Goal: Information Seeking & Learning: Learn about a topic

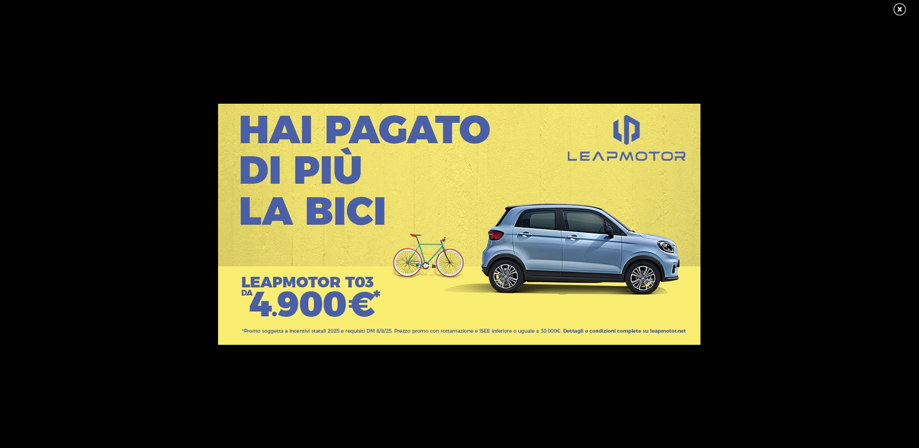
click at [896, 14] on link at bounding box center [904, 9] width 24 height 14
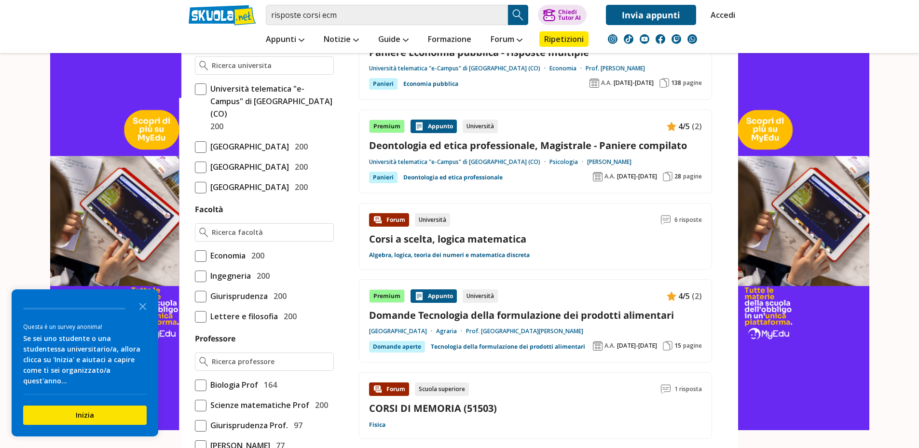
scroll to position [531, 0]
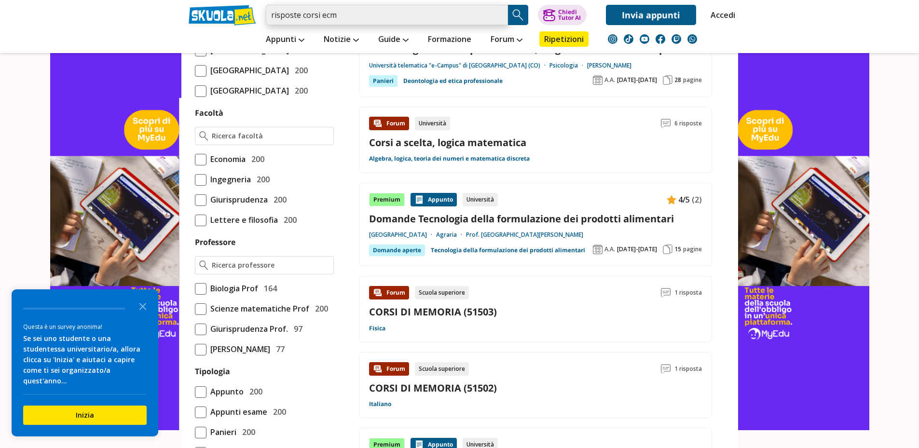
click at [361, 17] on input "risposte corsi ecm" at bounding box center [387, 15] width 242 height 20
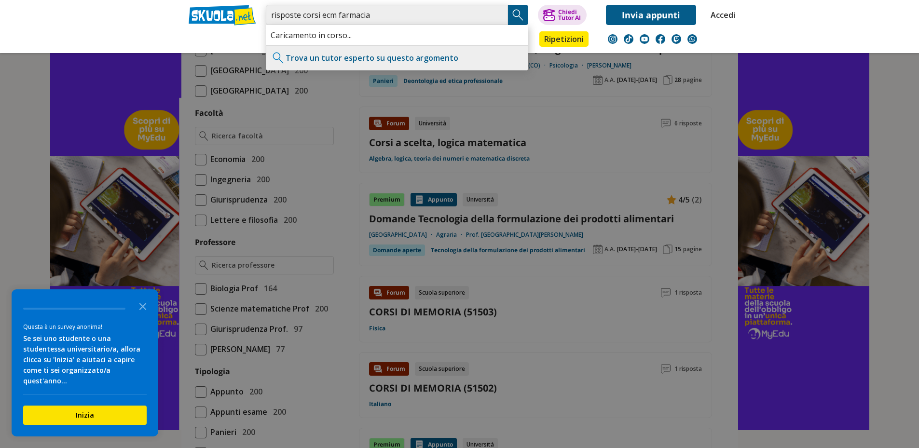
type input "risposte corsi ecm farmacia"
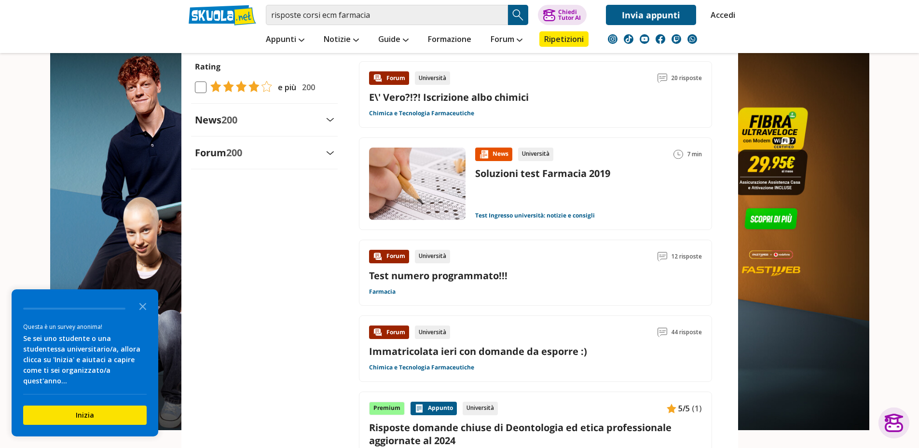
scroll to position [1206, 0]
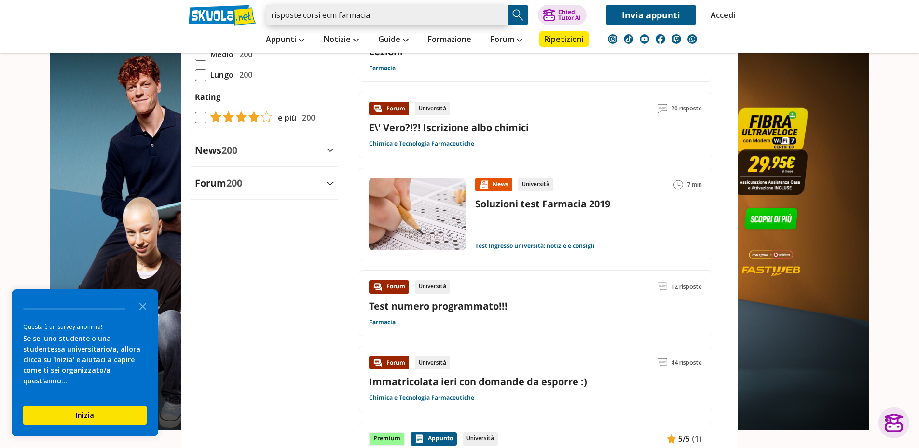
drag, startPoint x: 339, startPoint y: 16, endPoint x: 100, endPoint y: -15, distance: 241.2
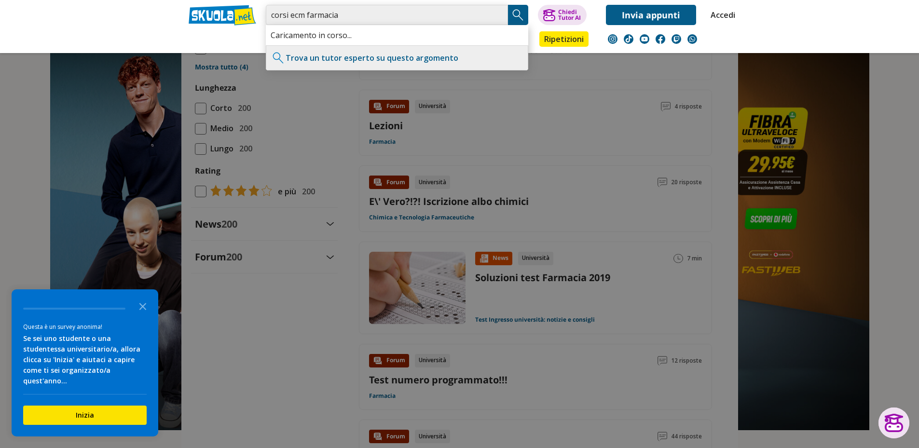
type input "corsi ecm farmacia"
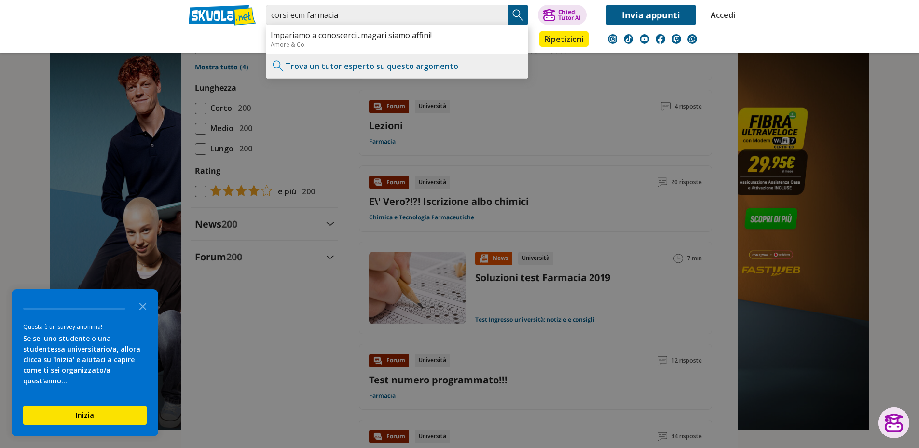
click at [516, 21] on img "Search Button" at bounding box center [518, 15] width 14 height 14
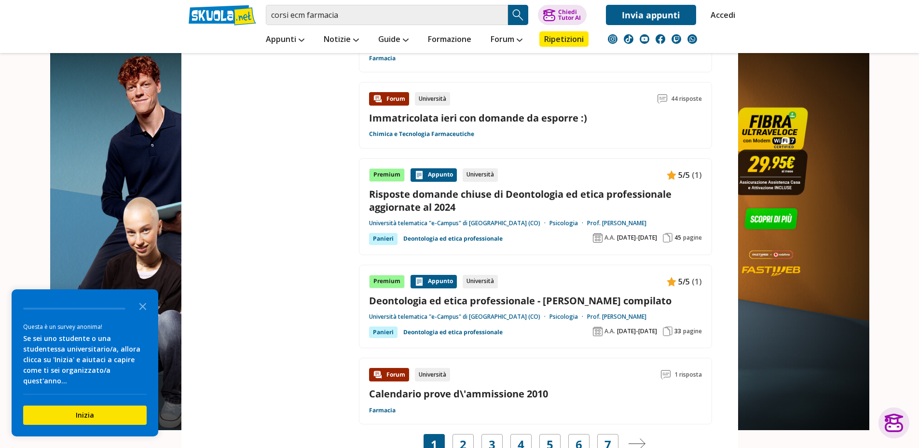
scroll to position [1439, 0]
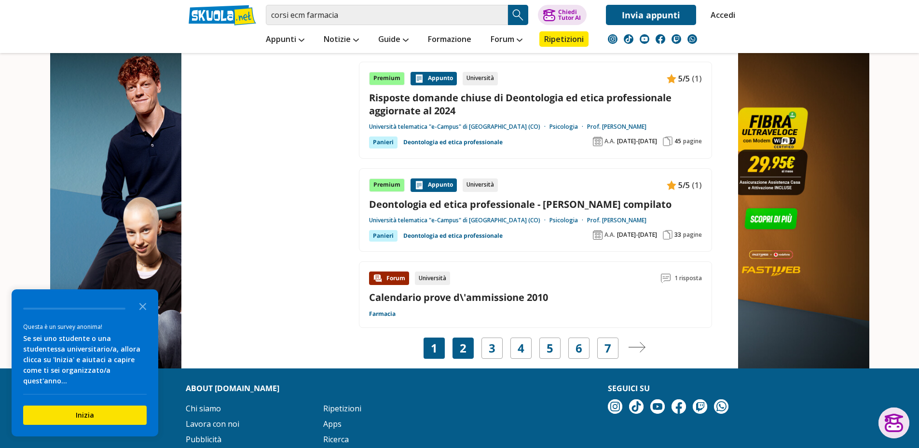
click at [466, 346] on div "2" at bounding box center [462, 348] width 21 height 21
click at [457, 346] on div "2" at bounding box center [462, 348] width 21 height 21
click at [145, 315] on icon "Close the survey" at bounding box center [142, 305] width 19 height 19
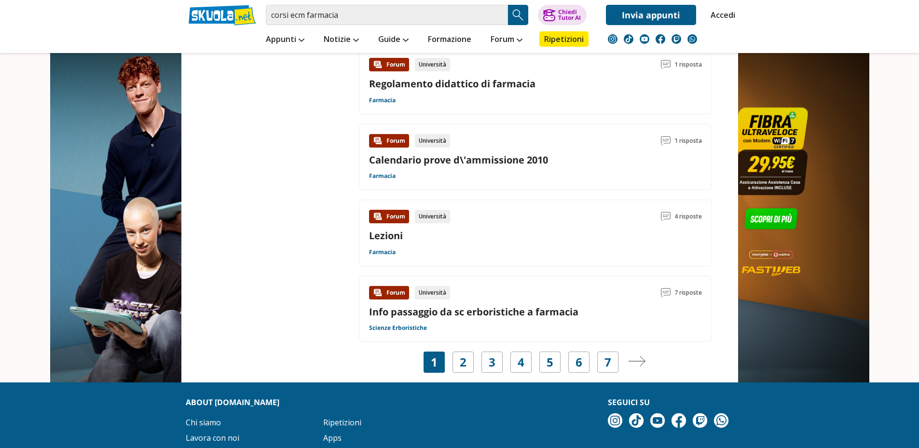
scroll to position [1495, 0]
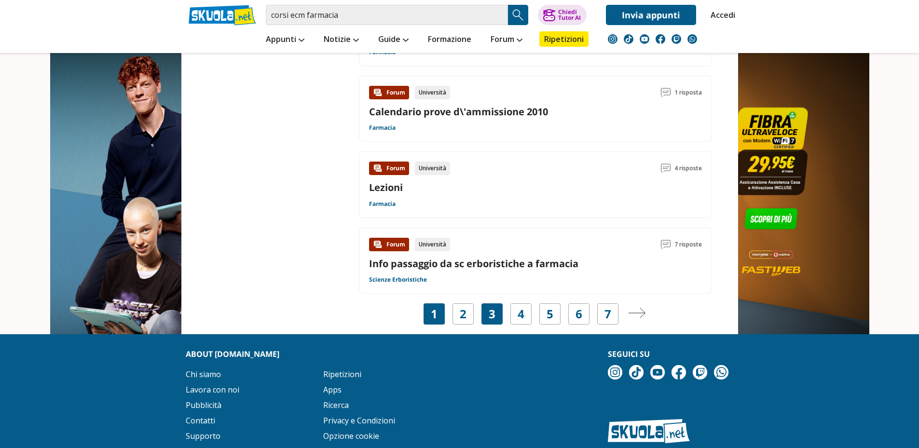
click at [493, 320] on link "3" at bounding box center [492, 314] width 7 height 14
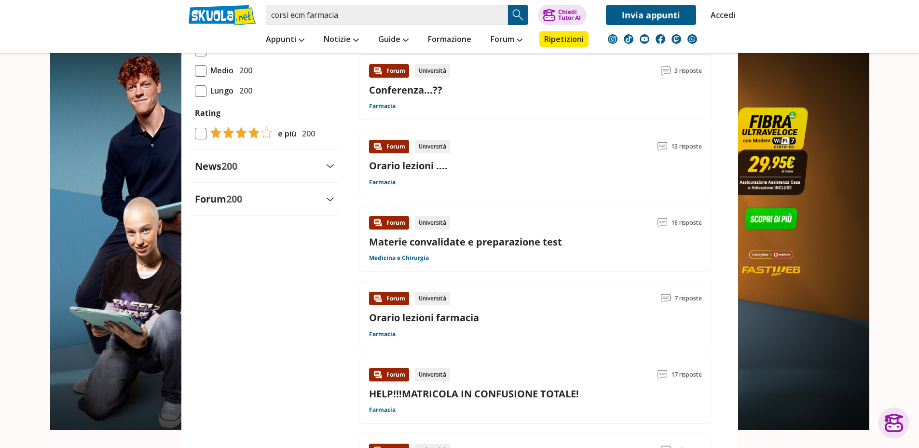
scroll to position [868, 0]
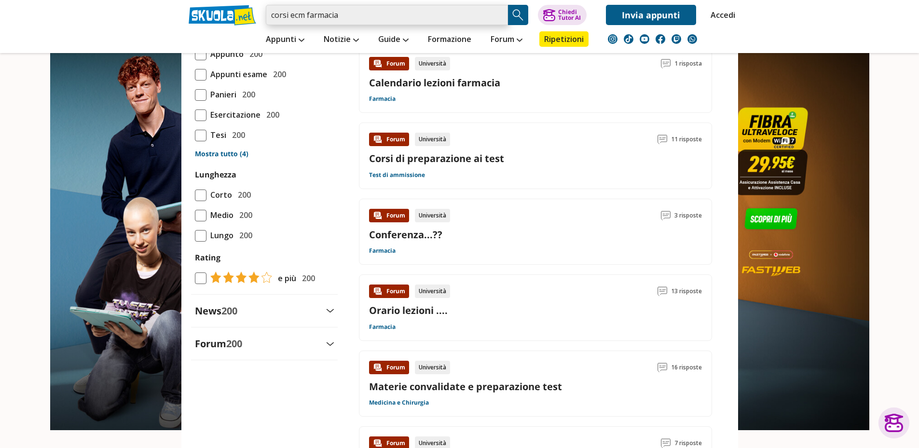
drag, startPoint x: 351, startPoint y: 13, endPoint x: 138, endPoint y: 19, distance: 213.3
click at [138, 19] on header "corsi ecm farmacia Trova un tutor esperto su questo argomento Chiedi Tutor AI" at bounding box center [459, 26] width 919 height 53
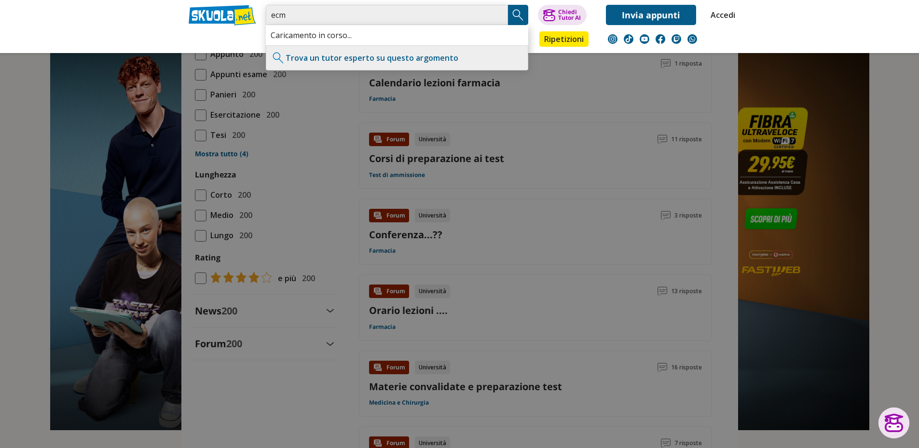
type input "ecm"
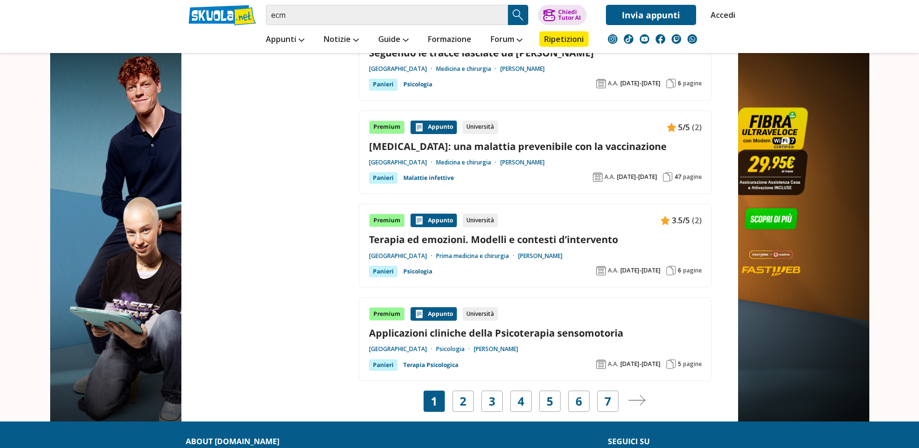
scroll to position [1592, 0]
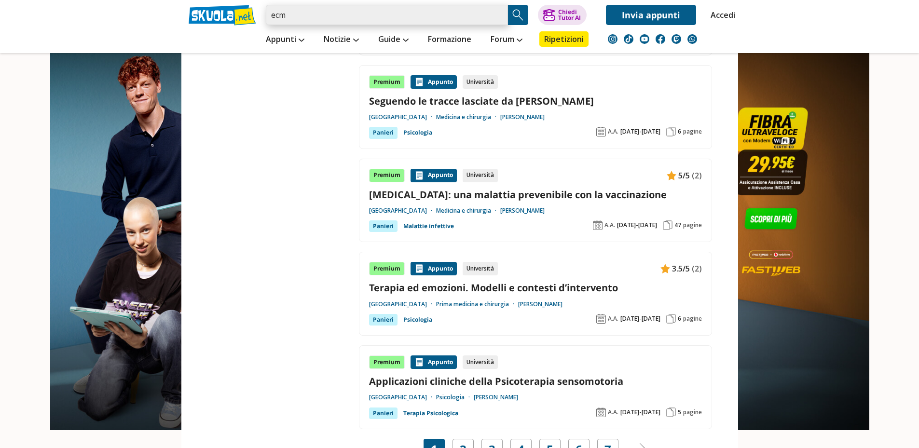
click at [377, 19] on input "ecm" at bounding box center [387, 15] width 242 height 20
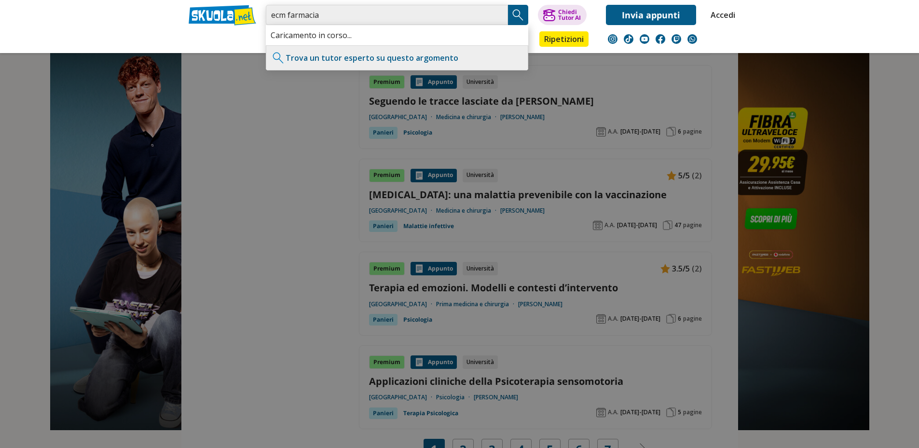
type input "ecm farmacia"
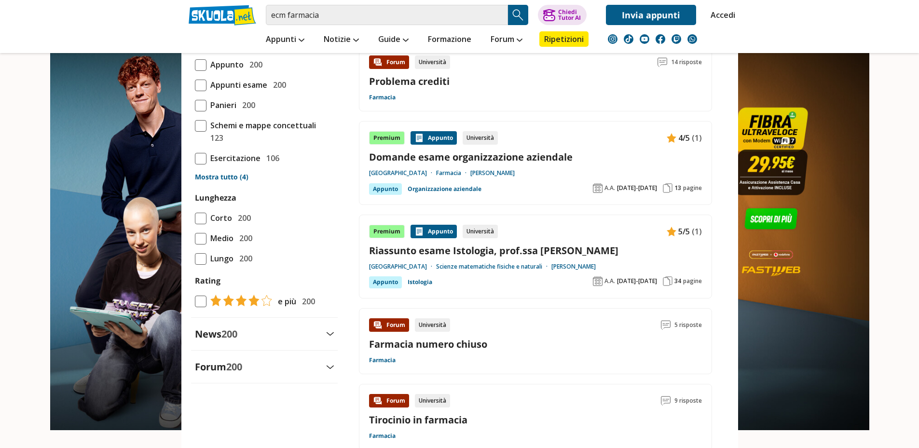
scroll to position [917, 0]
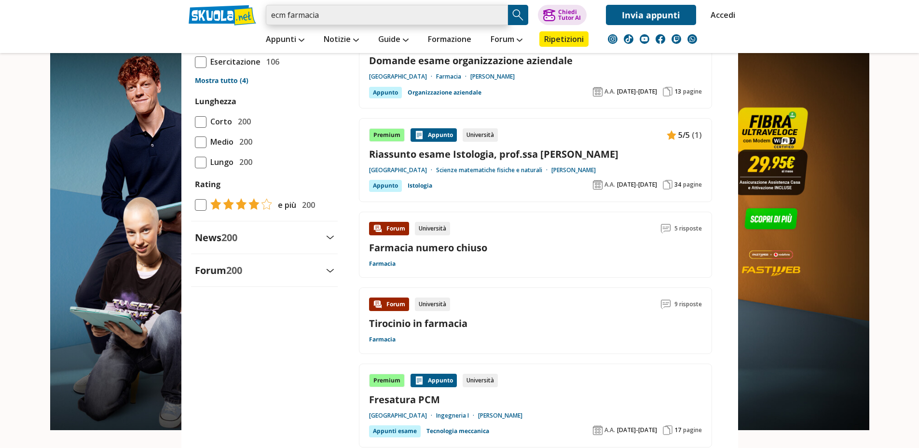
click at [346, 11] on input "ecm farmacia" at bounding box center [387, 15] width 242 height 20
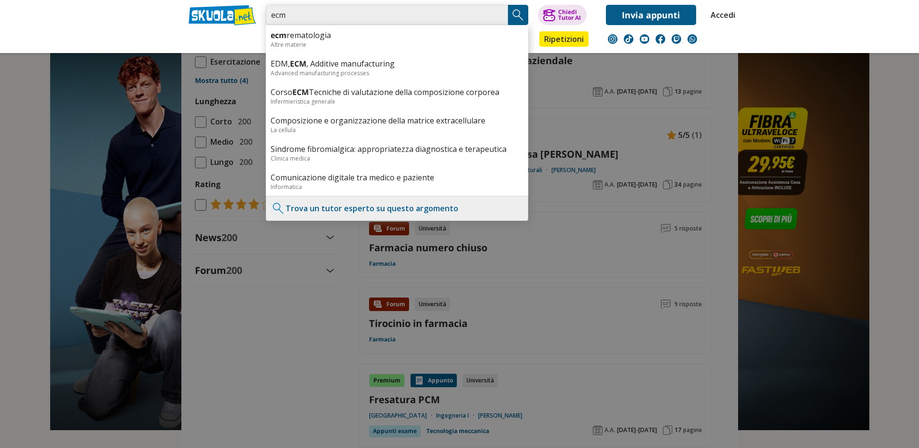
type input "ecm"
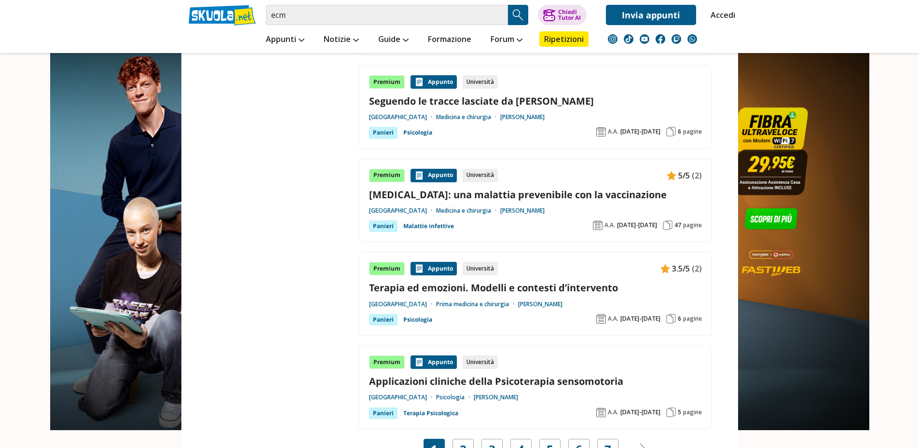
scroll to position [1688, 0]
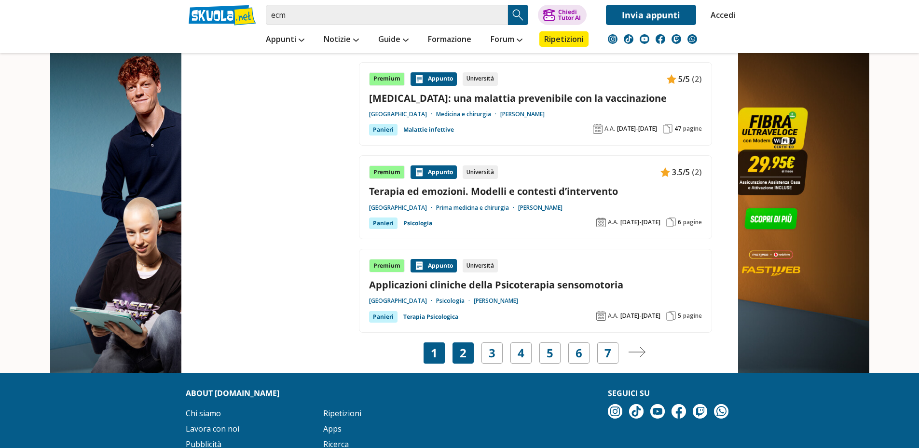
click at [470, 342] on div "2" at bounding box center [462, 352] width 21 height 21
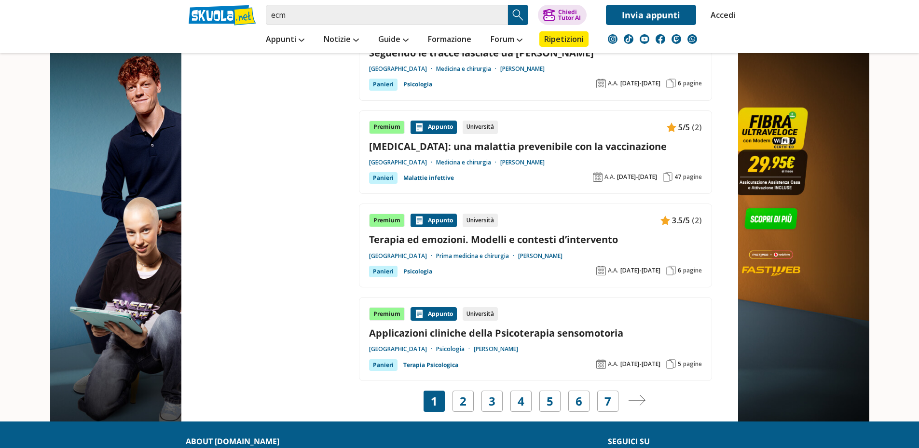
scroll to position [1592, 0]
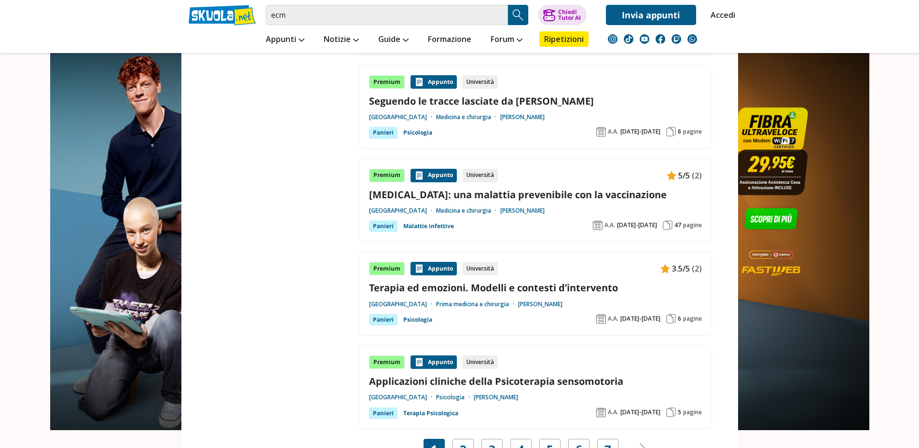
click at [512, 188] on link "[MEDICAL_DATA]: una malattia prevenibile con la vaccinazione" at bounding box center [535, 194] width 333 height 13
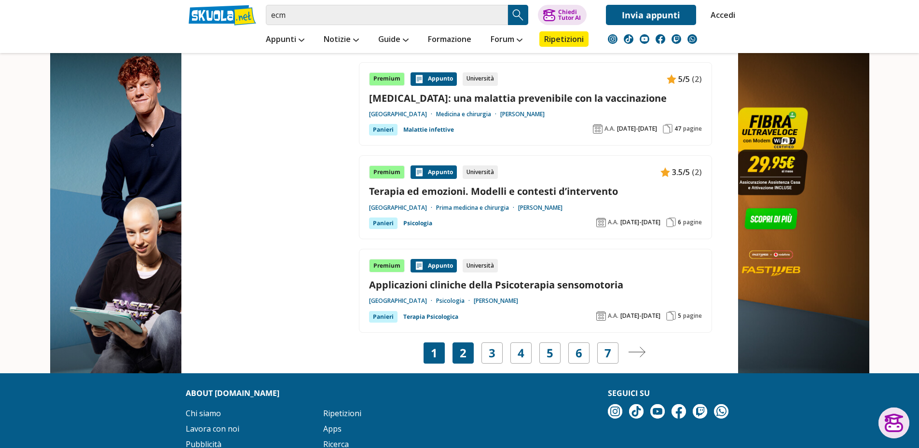
click at [471, 342] on div "2" at bounding box center [462, 352] width 21 height 21
click at [641, 347] on img "Pagina successiva" at bounding box center [636, 352] width 17 height 11
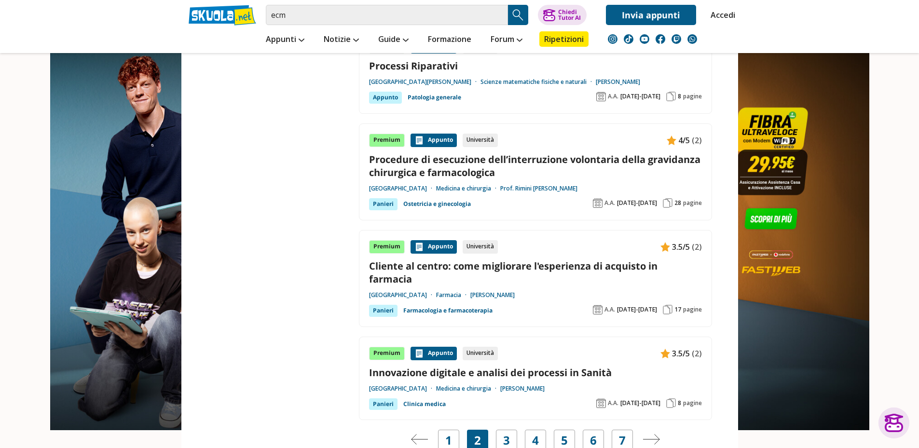
scroll to position [1737, 0]
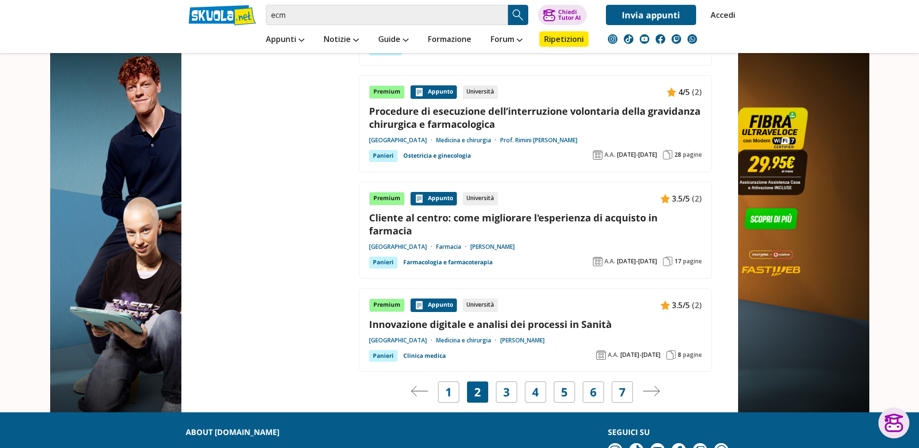
click at [657, 392] on img "Pagina successiva" at bounding box center [651, 391] width 17 height 11
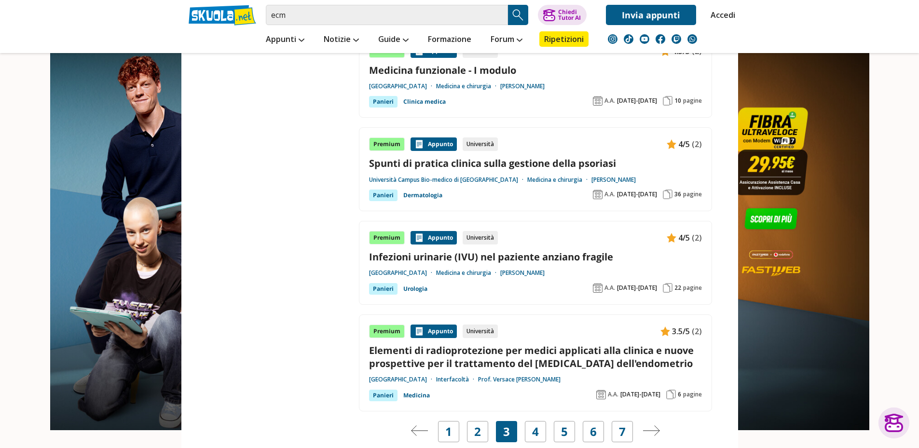
scroll to position [1785, 0]
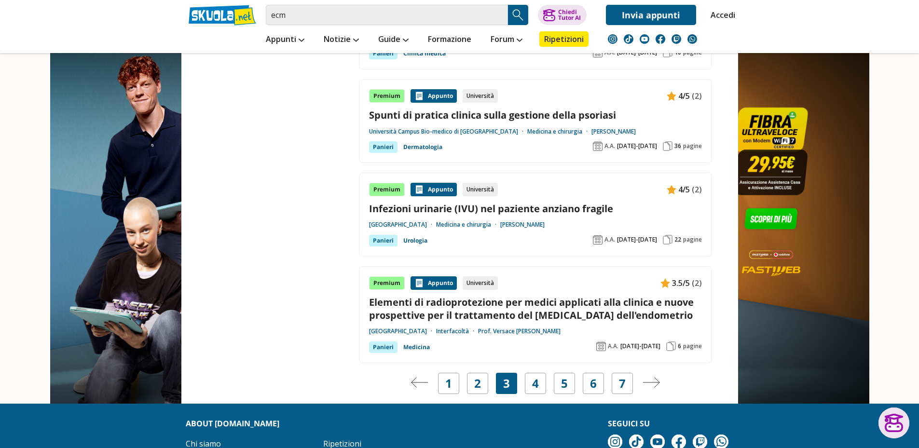
click at [652, 378] on img "Pagina successiva" at bounding box center [651, 382] width 17 height 11
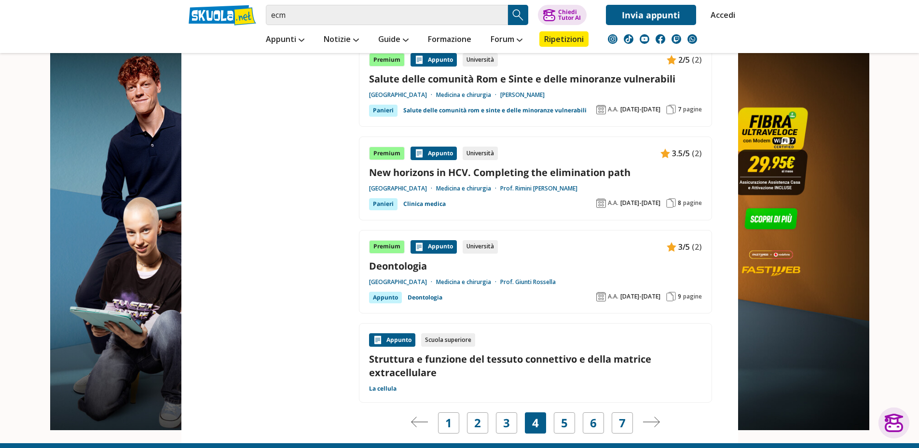
scroll to position [1833, 0]
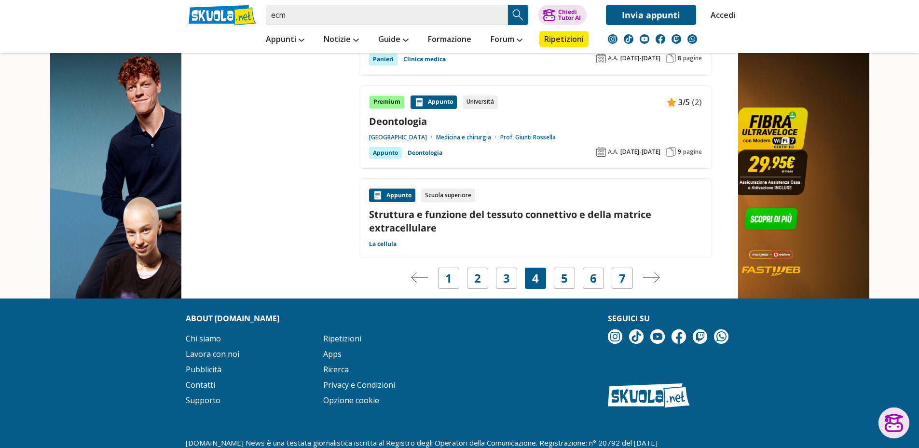
click at [650, 274] on img "Pagina successiva" at bounding box center [651, 277] width 17 height 11
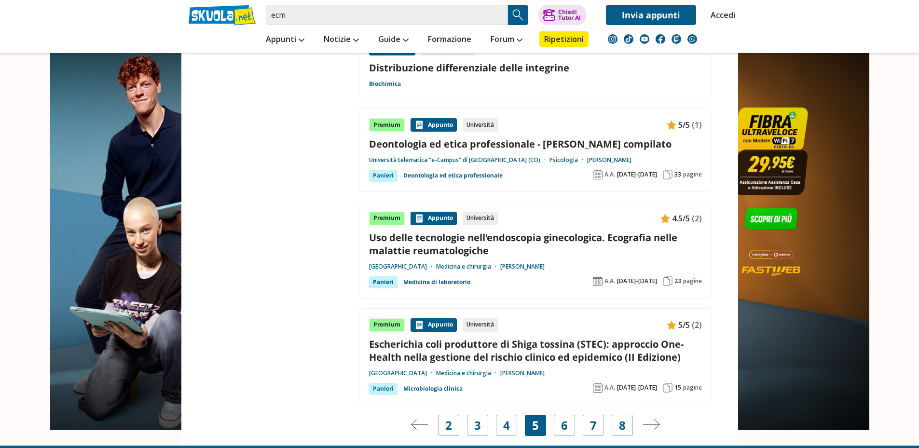
scroll to position [1833, 0]
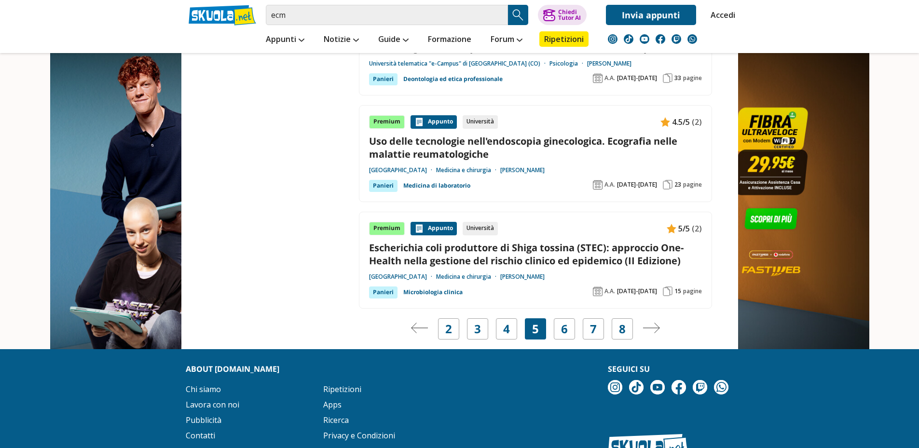
click at [652, 329] on img "Pagina successiva" at bounding box center [651, 328] width 17 height 11
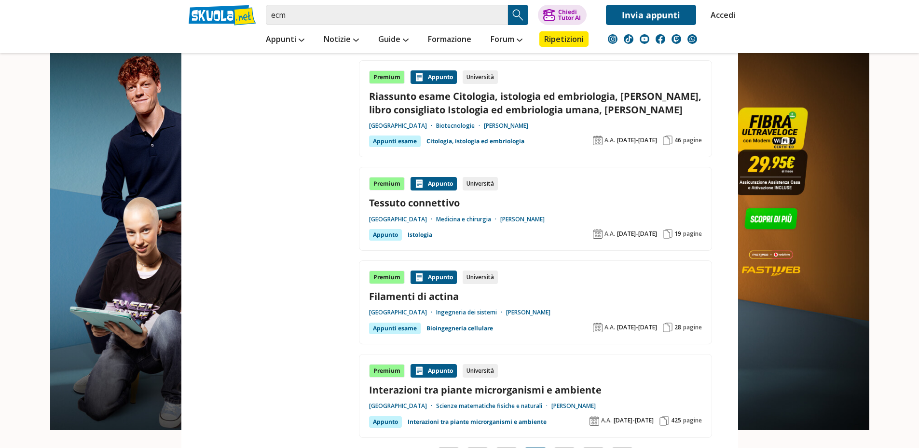
scroll to position [1737, 0]
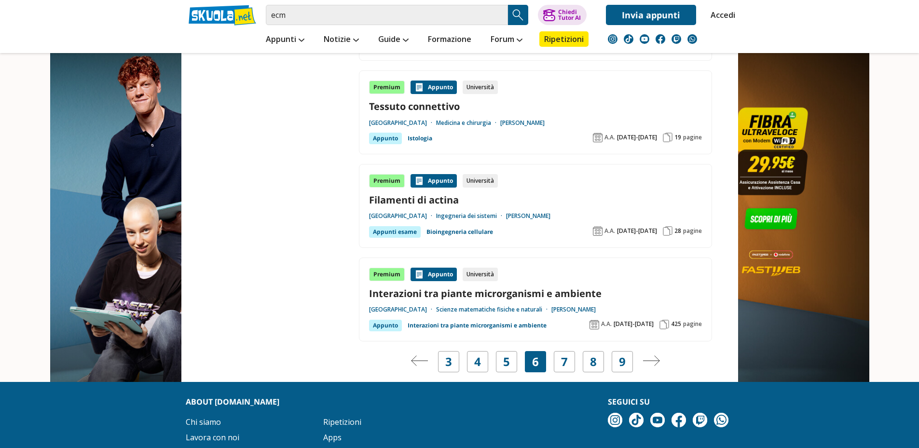
click at [652, 366] on img "Pagina successiva" at bounding box center [651, 361] width 17 height 11
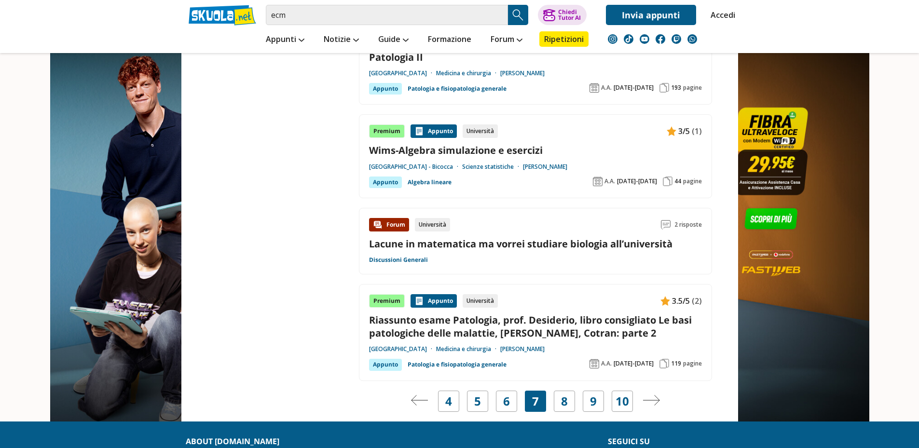
scroll to position [1737, 0]
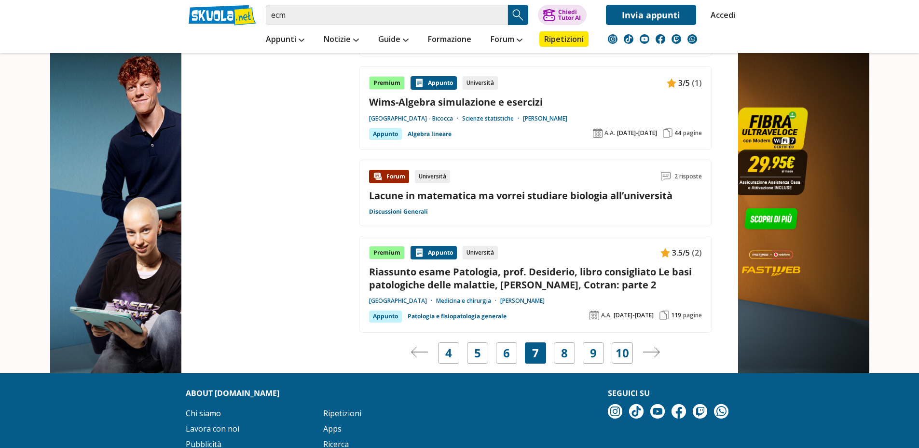
click at [641, 342] on div "Navigazione pagine" at bounding box center [651, 352] width 21 height 21
